Goal: Information Seeking & Learning: Learn about a topic

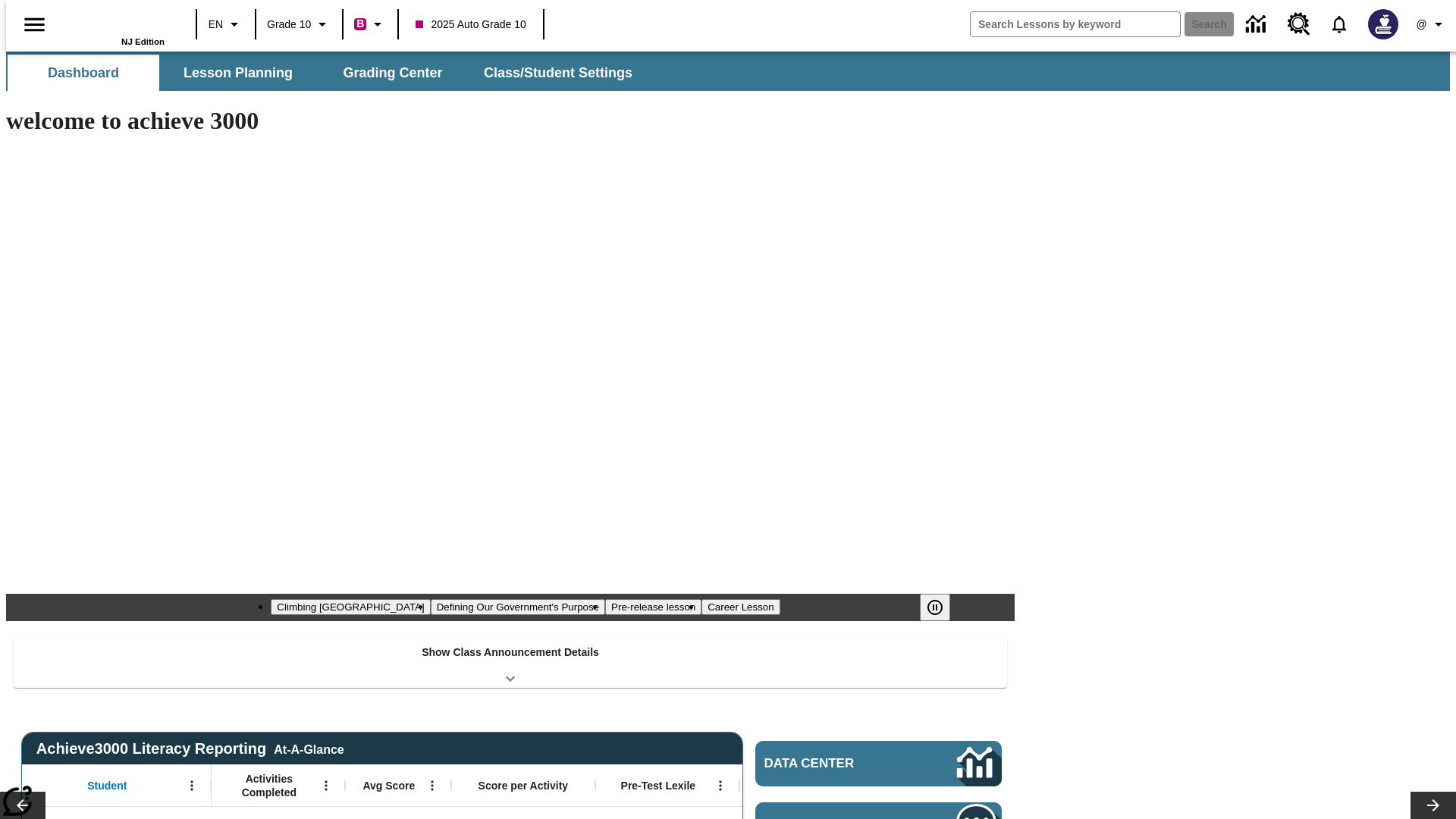
type input "-1"
click at [28, 24] on icon "Open side menu" at bounding box center [34, 24] width 20 height 14
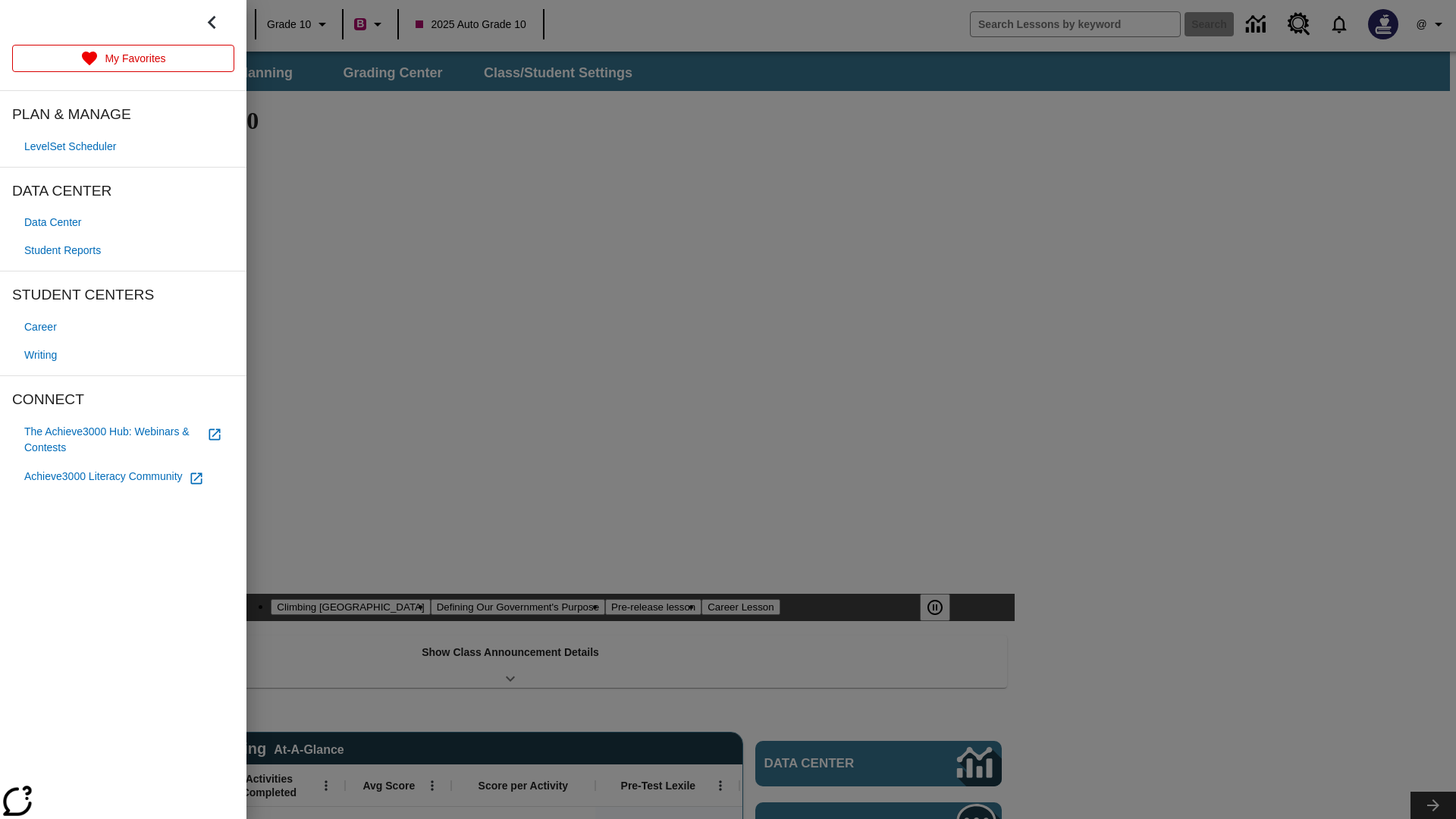
click at [43, 355] on span "Writing" at bounding box center [40, 355] width 33 height 16
